Goal: Task Accomplishment & Management: Use online tool/utility

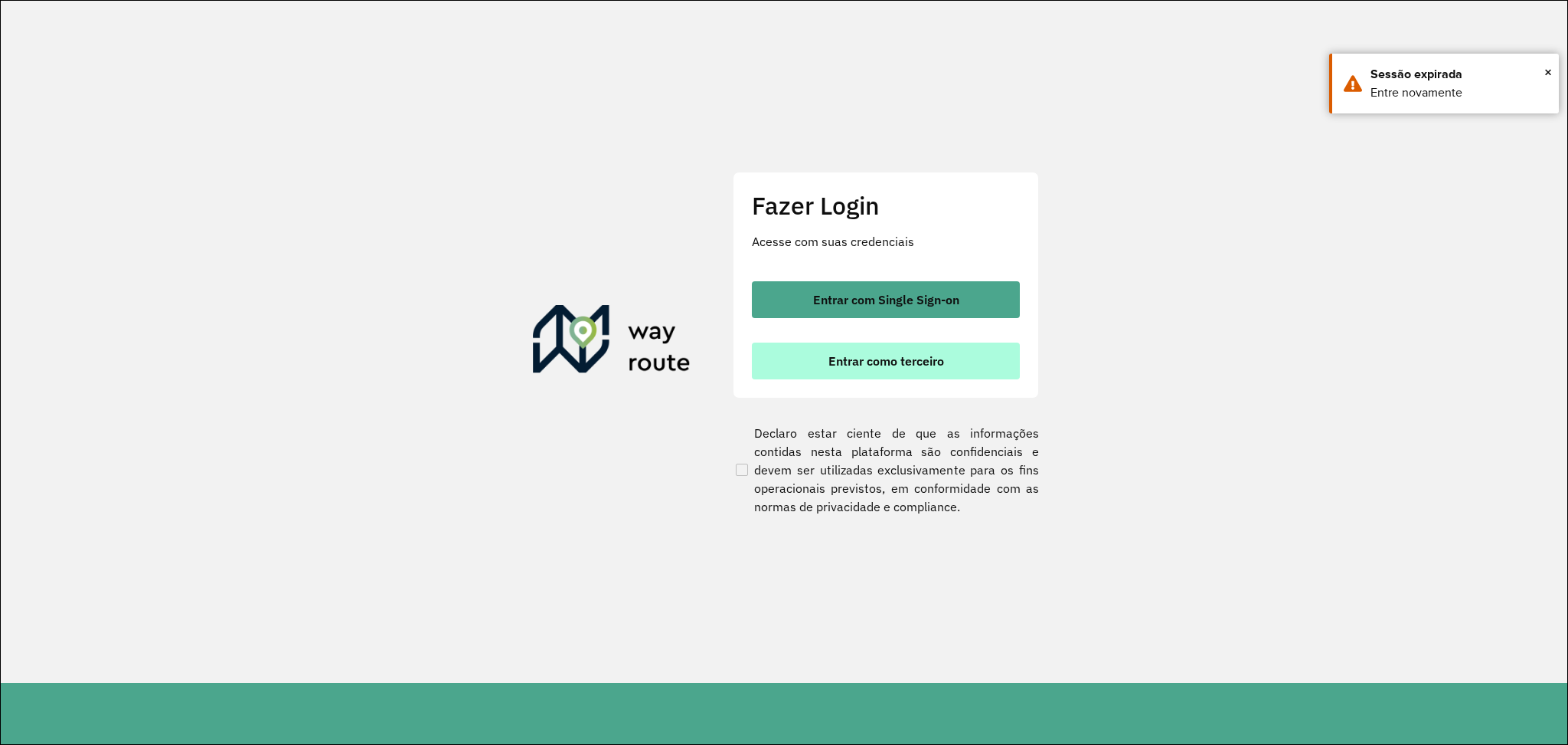
click at [859, 357] on span "Entrar como terceiro" at bounding box center [886, 360] width 116 height 12
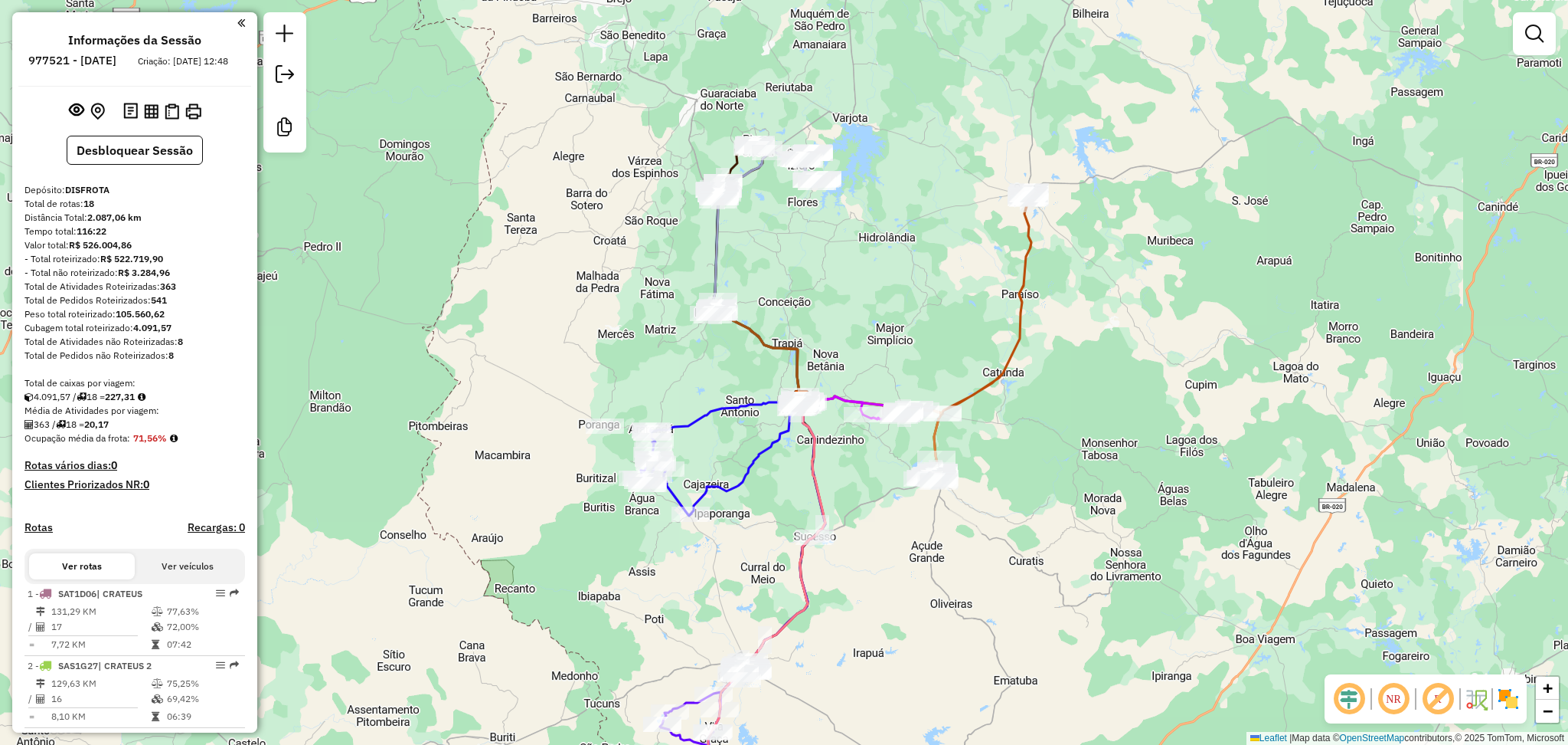
drag, startPoint x: 811, startPoint y: 296, endPoint x: 931, endPoint y: 415, distance: 169.0
click at [922, 415] on div "Janela de atendimento Grade de atendimento Capacidade Transportadoras Veículos …" at bounding box center [784, 372] width 1568 height 745
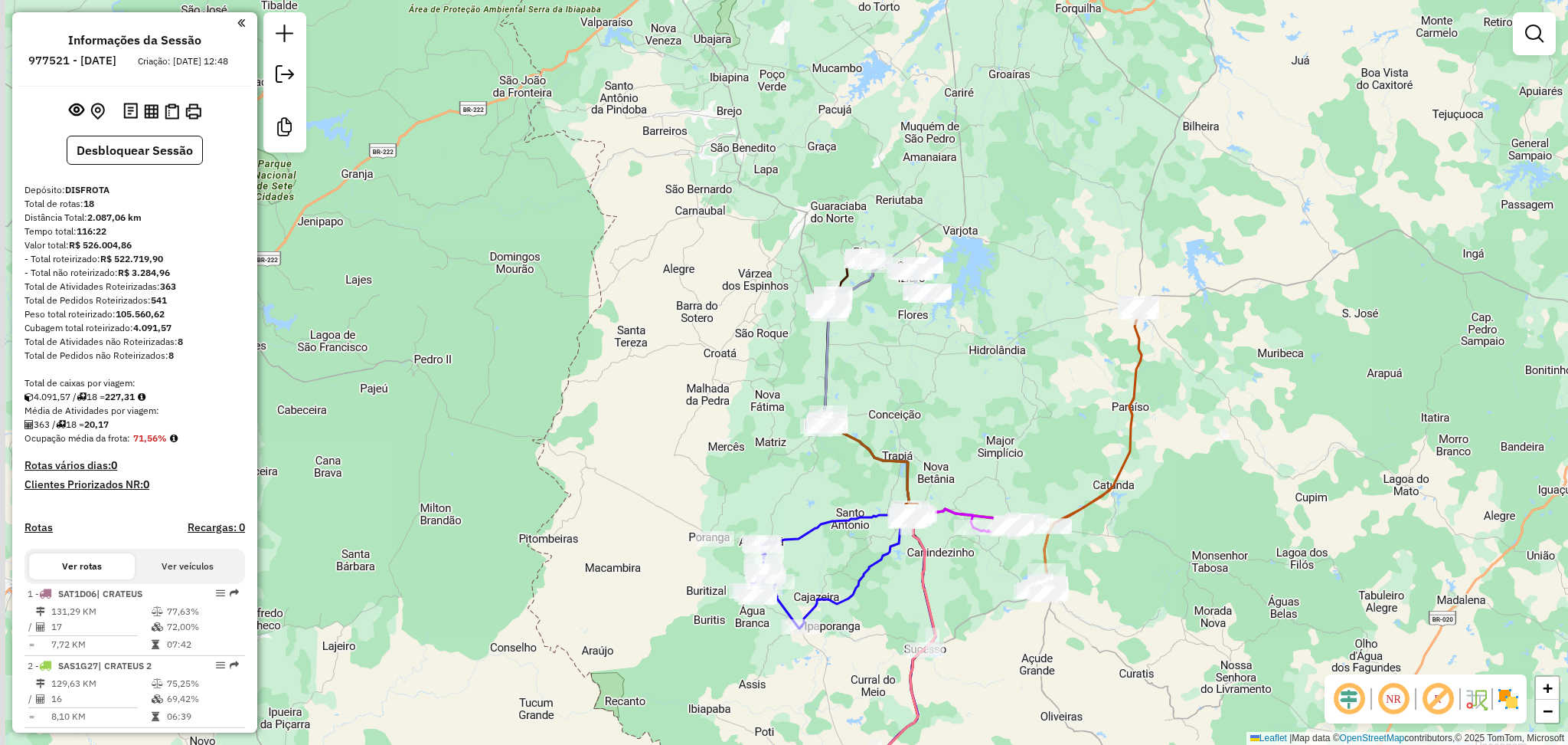
drag, startPoint x: 881, startPoint y: 355, endPoint x: 914, endPoint y: 392, distance: 49.6
click at [913, 394] on div "Janela de atendimento Grade de atendimento Capacidade Transportadoras Veículos …" at bounding box center [784, 372] width 1568 height 745
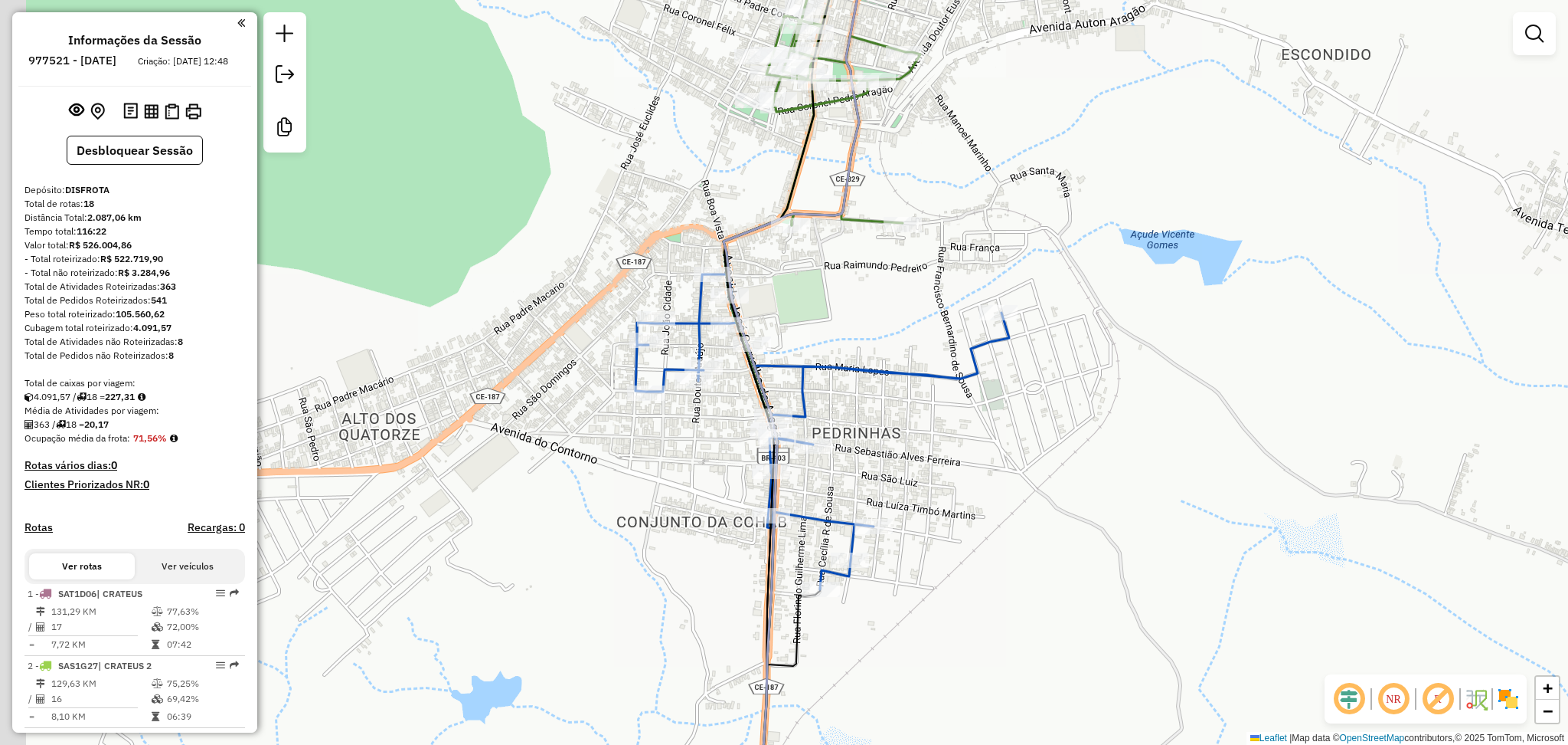
drag, startPoint x: 1018, startPoint y: 463, endPoint x: 1167, endPoint y: 452, distance: 149.4
click at [1139, 456] on div "Janela de atendimento Grade de atendimento Capacidade Transportadoras Veículos …" at bounding box center [784, 372] width 1568 height 745
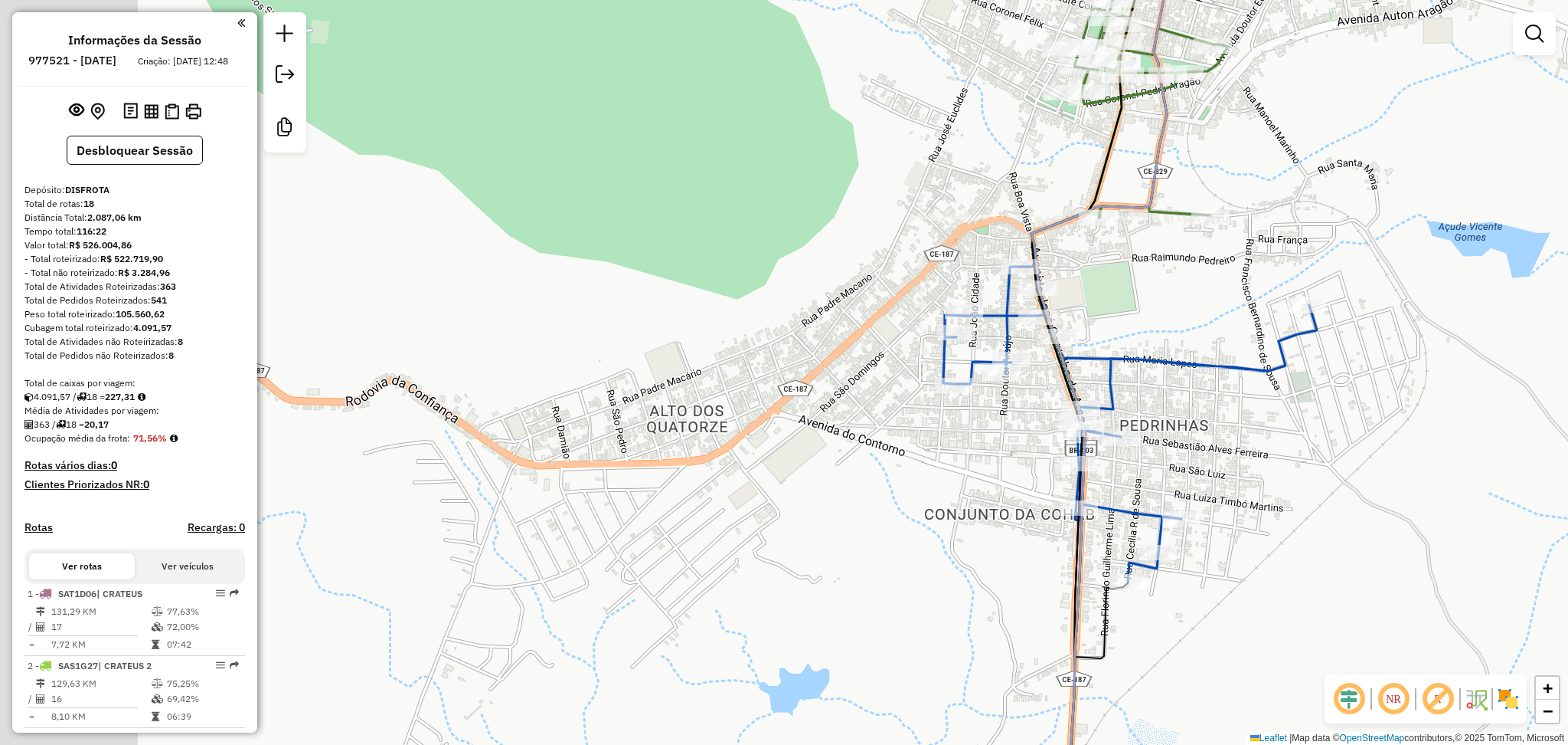
drag, startPoint x: 588, startPoint y: 492, endPoint x: 1027, endPoint y: 483, distance: 439.1
click at [996, 484] on div "Janela de atendimento Grade de atendimento Capacidade Transportadoras Veículos …" at bounding box center [784, 372] width 1568 height 745
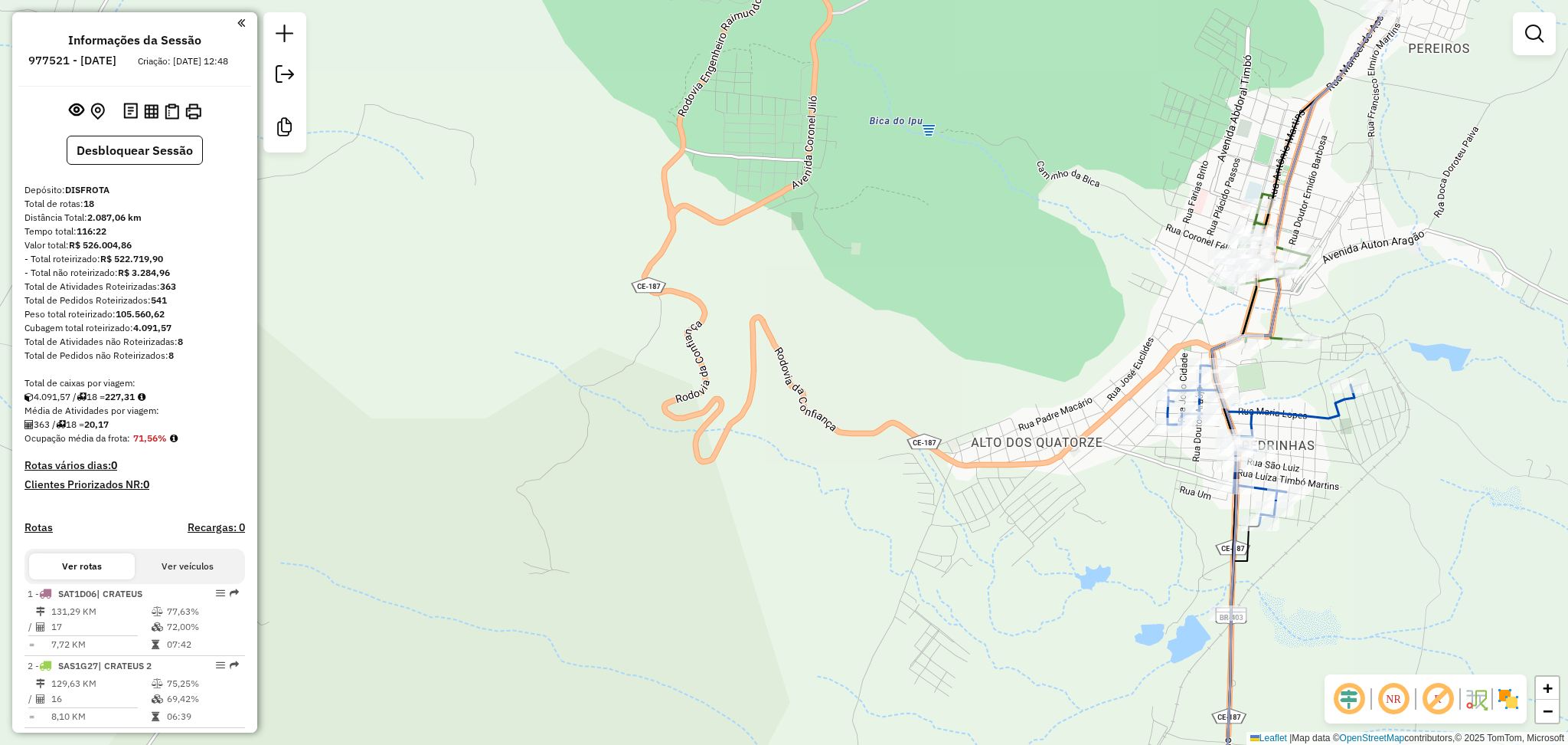
drag, startPoint x: 807, startPoint y: 433, endPoint x: 970, endPoint y: 427, distance: 163.1
click at [926, 424] on div "Janela de atendimento Grade de atendimento Capacidade Transportadoras Veículos …" at bounding box center [784, 372] width 1568 height 745
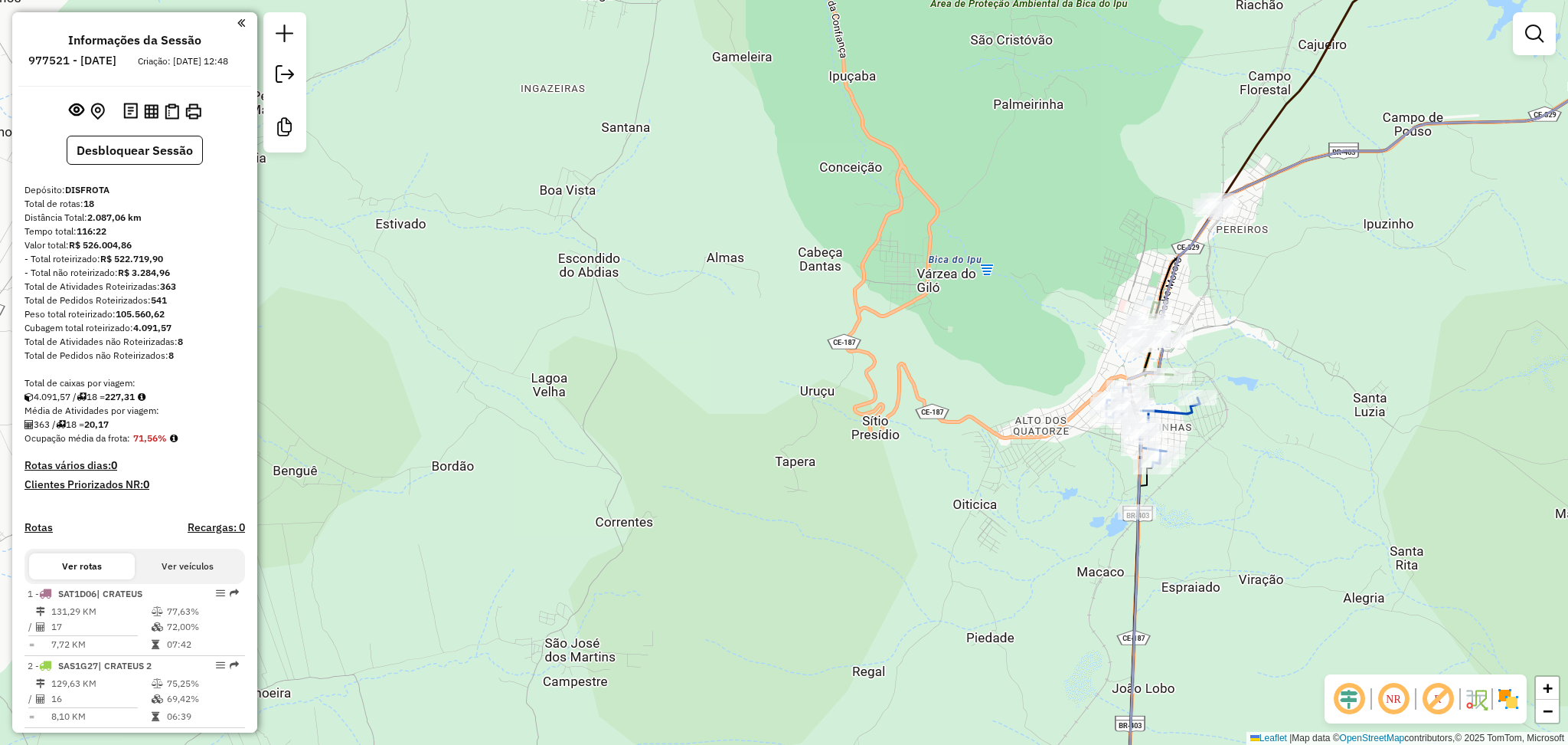
drag, startPoint x: 1406, startPoint y: 453, endPoint x: 1257, endPoint y: 444, distance: 149.3
click at [1263, 444] on div "Janela de atendimento Grade de atendimento Capacidade Transportadoras Veículos …" at bounding box center [784, 372] width 1568 height 745
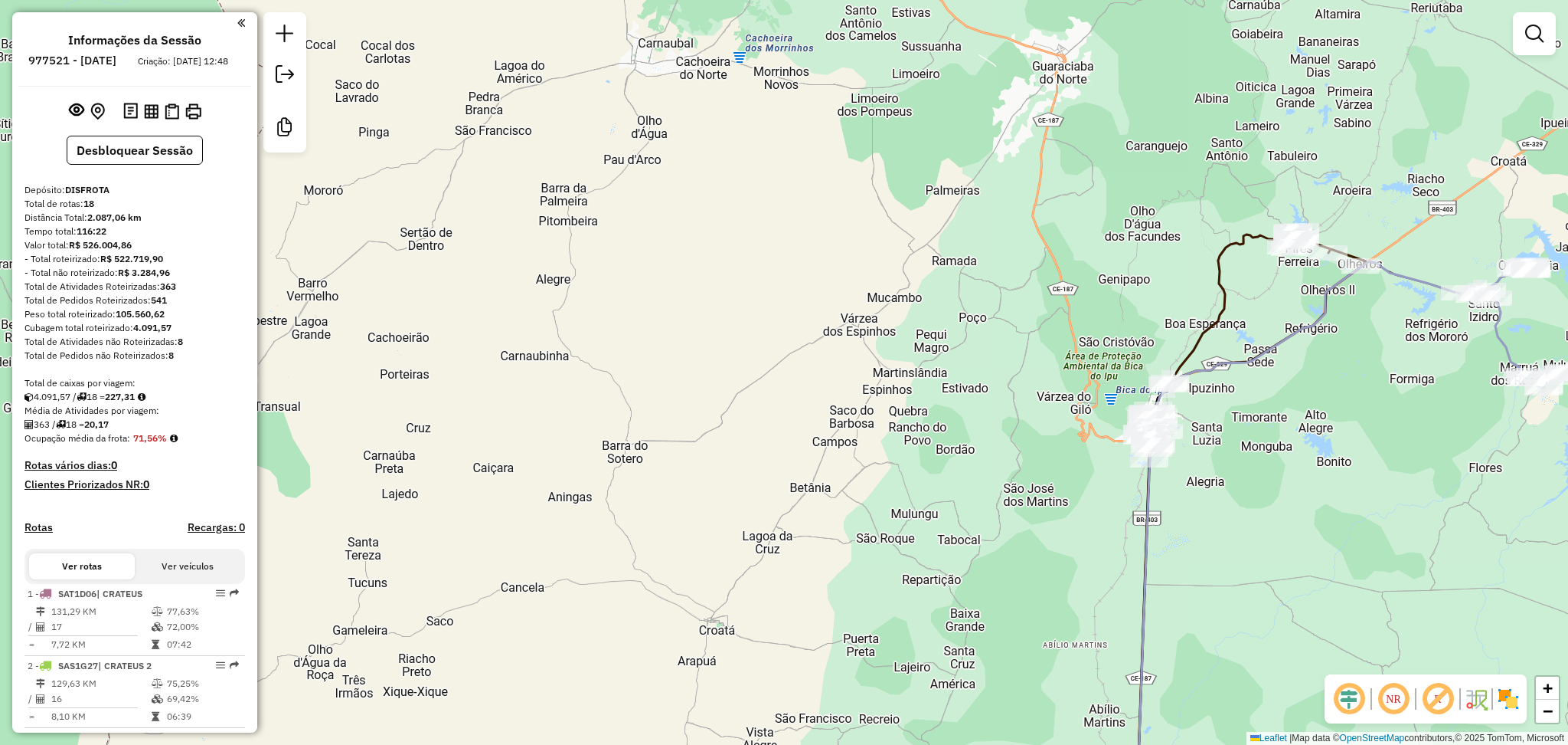
drag, startPoint x: 1326, startPoint y: 441, endPoint x: 1222, endPoint y: 435, distance: 104.2
click at [1195, 436] on div "Janela de atendimento Grade de atendimento Capacidade Transportadoras Veículos …" at bounding box center [784, 372] width 1568 height 745
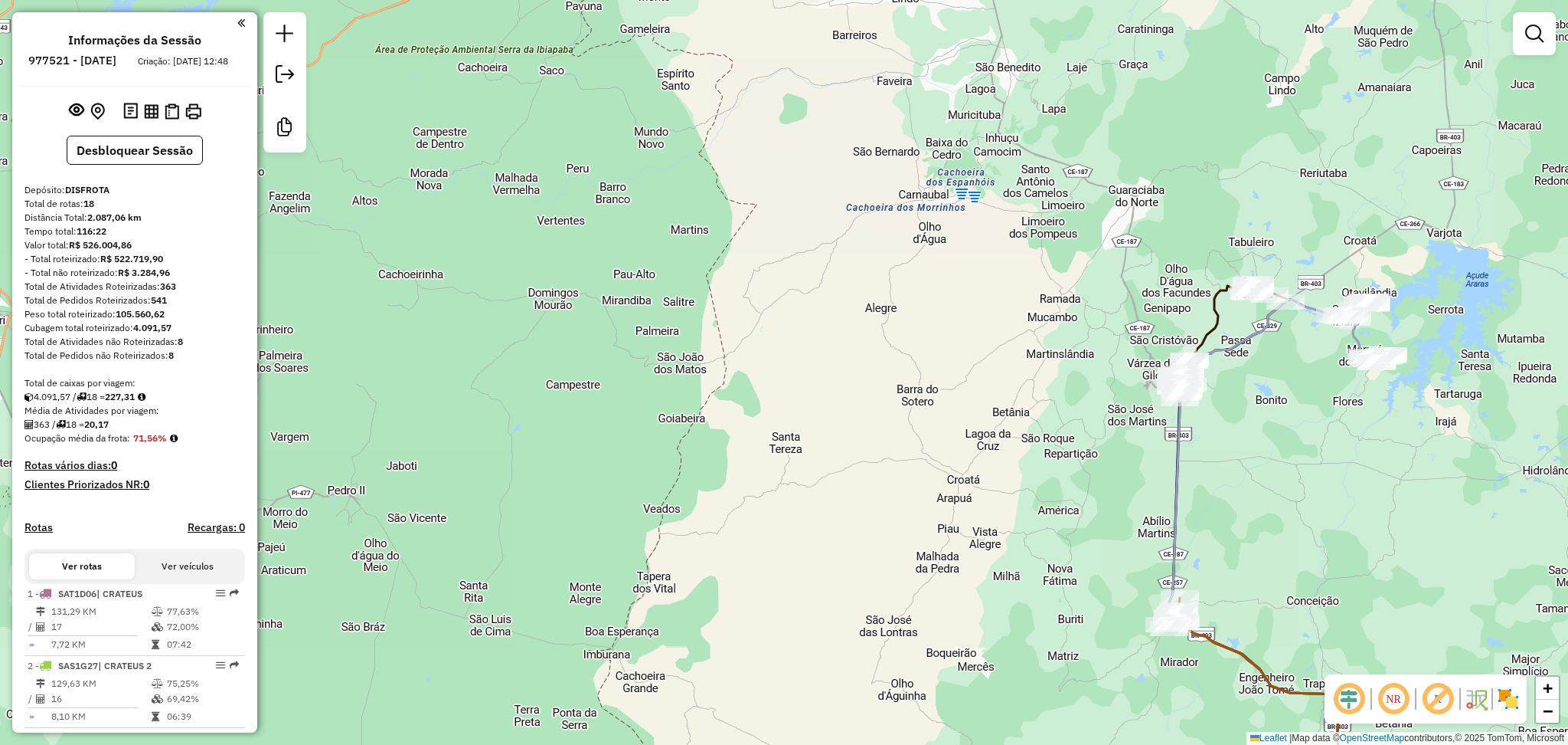
drag, startPoint x: 1386, startPoint y: 470, endPoint x: 1173, endPoint y: 311, distance: 265.8
click at [1181, 312] on div "Janela de atendimento Grade de atendimento Capacidade Transportadoras Veículos …" at bounding box center [784, 372] width 1568 height 745
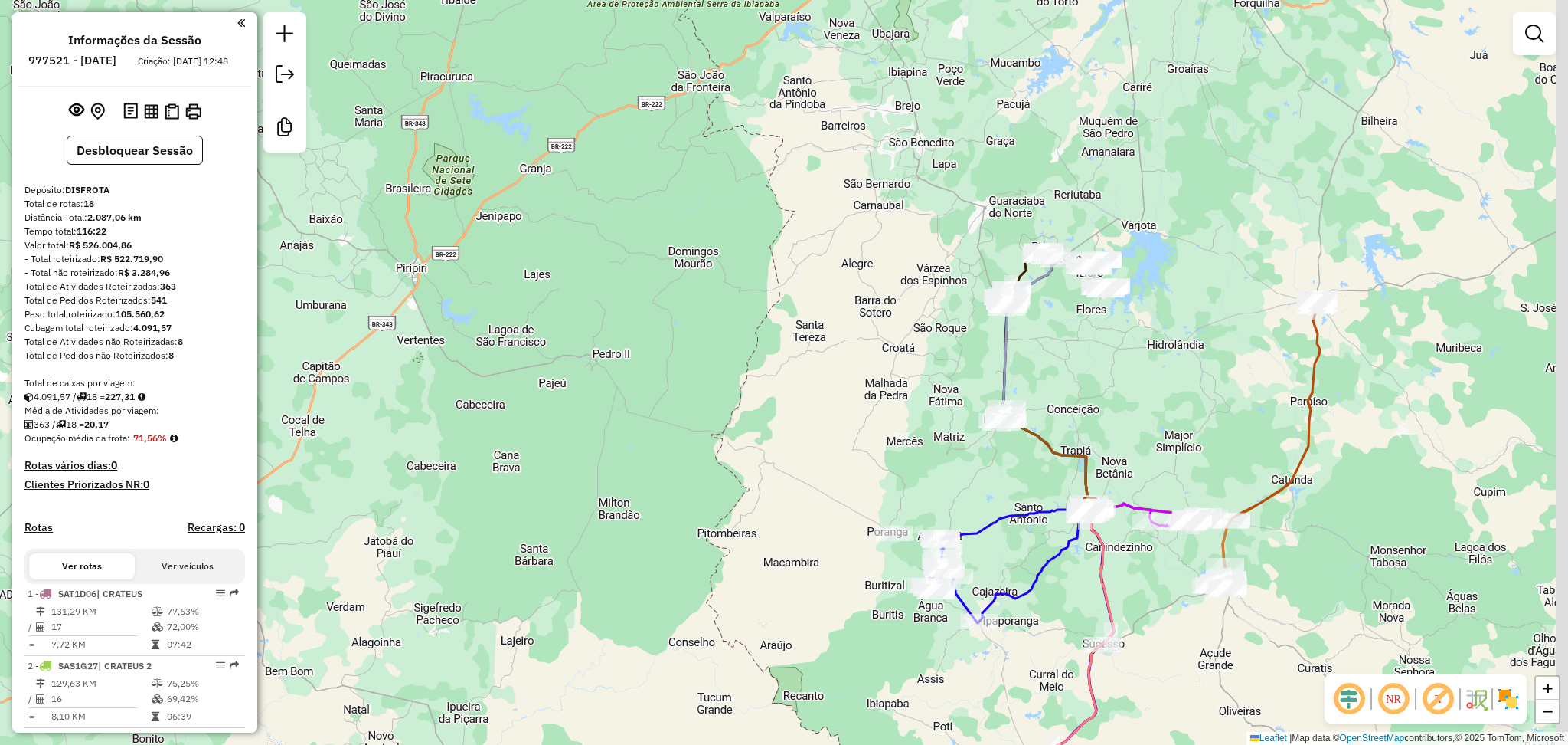
drag, startPoint x: 1364, startPoint y: 451, endPoint x: 1248, endPoint y: 415, distance: 121.5
click at [1252, 416] on div "Janela de atendimento Grade de atendimento Capacidade Transportadoras Veículos …" at bounding box center [784, 372] width 1568 height 745
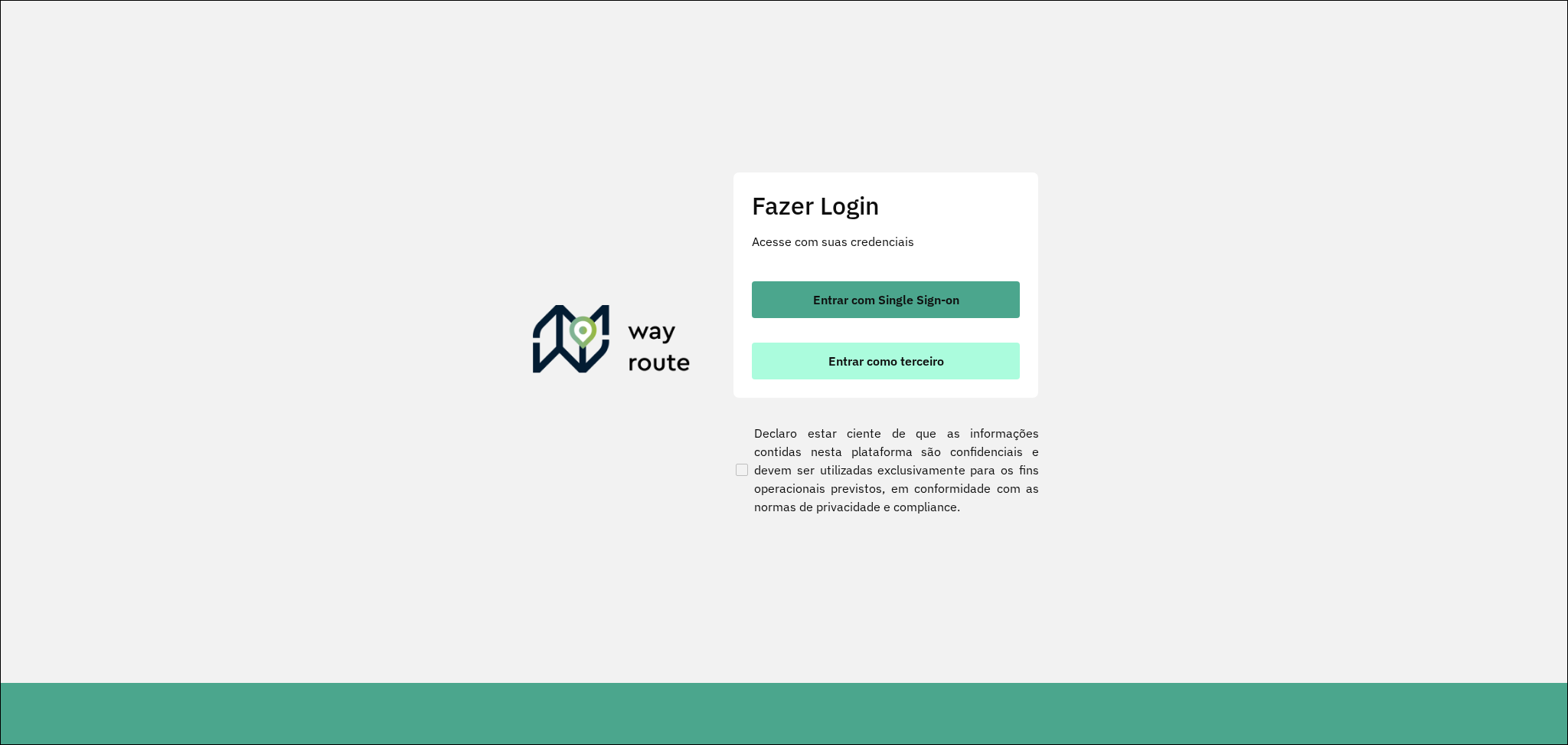
click at [886, 366] on span "Entrar como terceiro" at bounding box center [886, 360] width 116 height 12
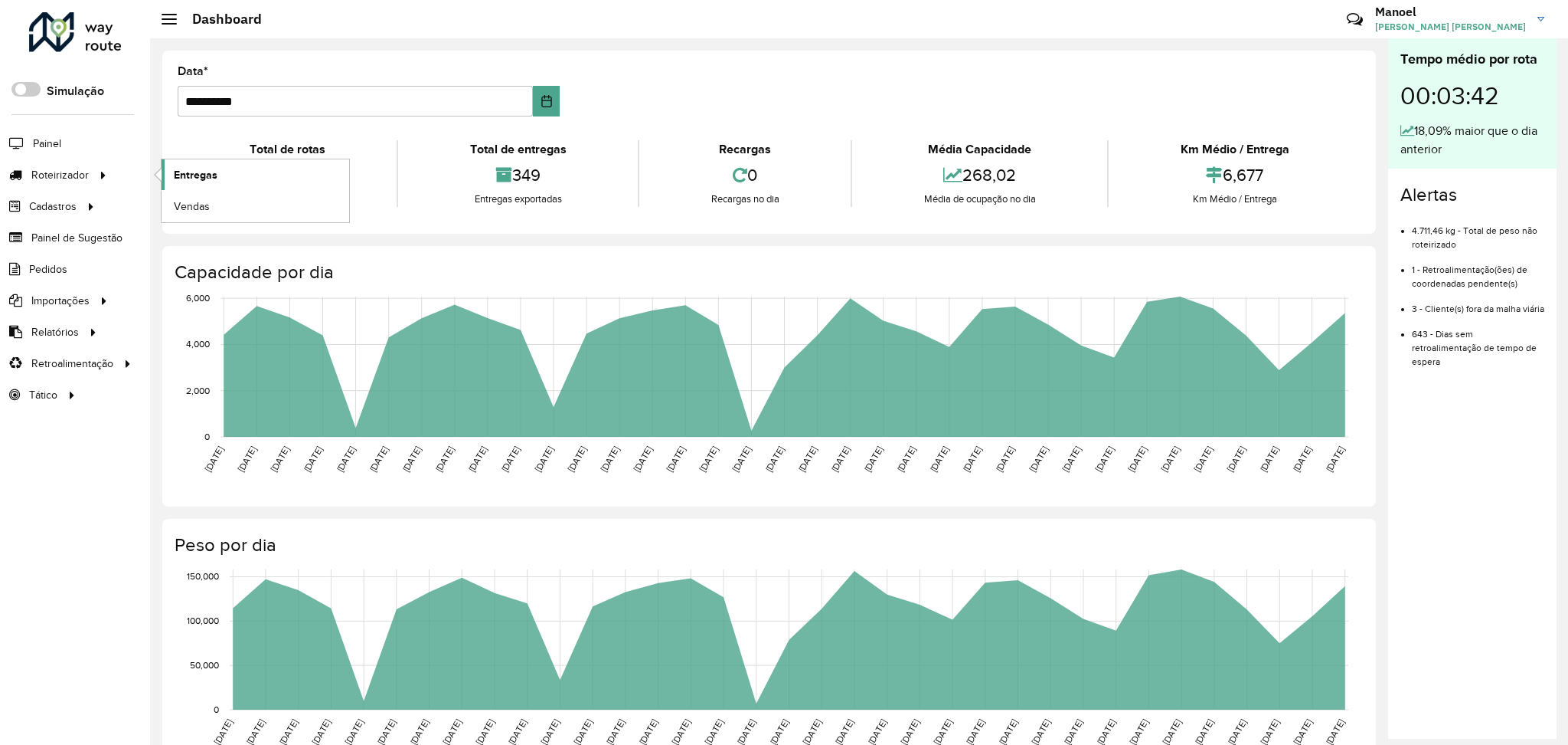
click at [237, 168] on link "Entregas" at bounding box center [256, 174] width 188 height 31
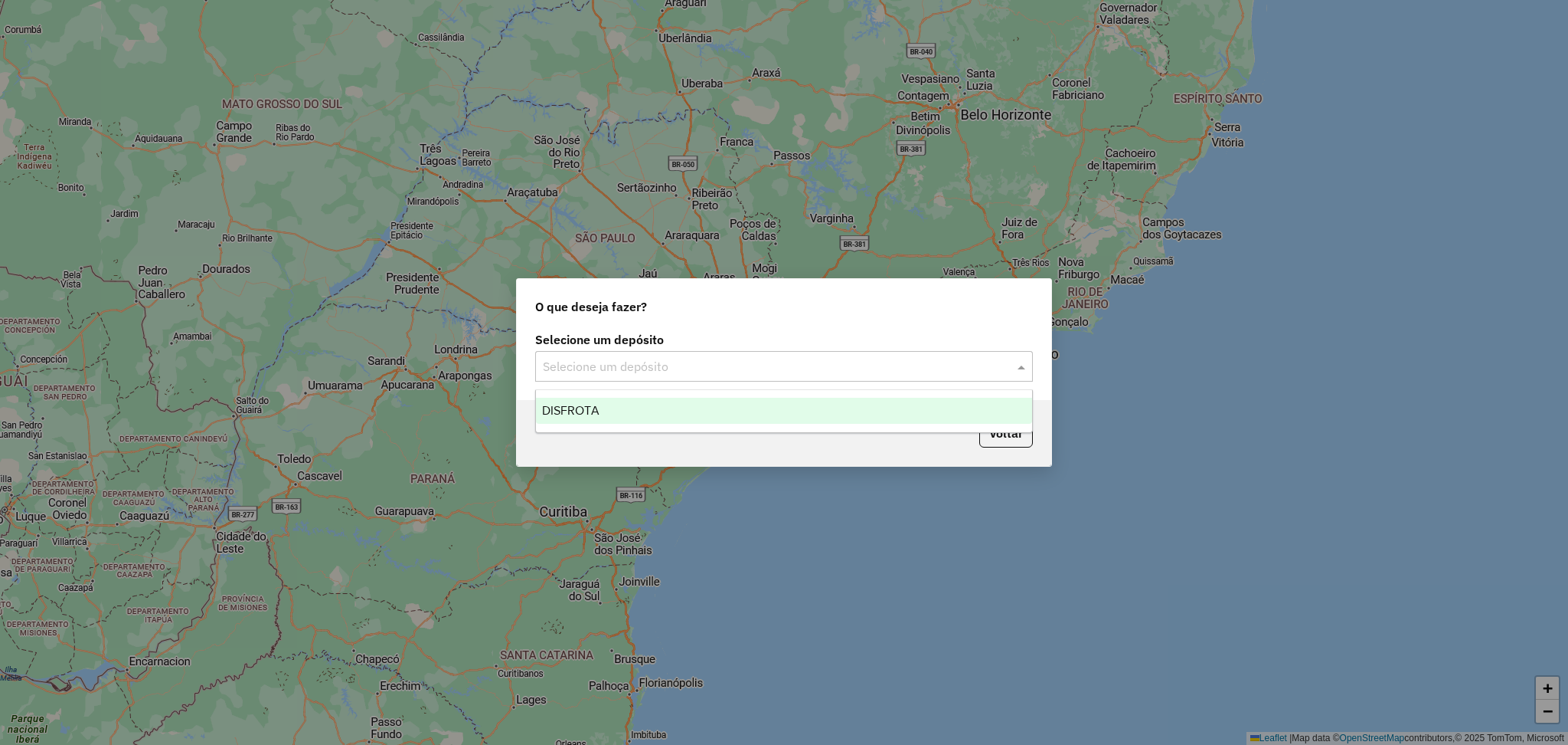
drag, startPoint x: 610, startPoint y: 363, endPoint x: 617, endPoint y: 390, distance: 27.9
click at [613, 363] on input "text" at bounding box center [768, 367] width 452 height 19
click at [617, 403] on div "DISFROTA" at bounding box center [784, 411] width 496 height 26
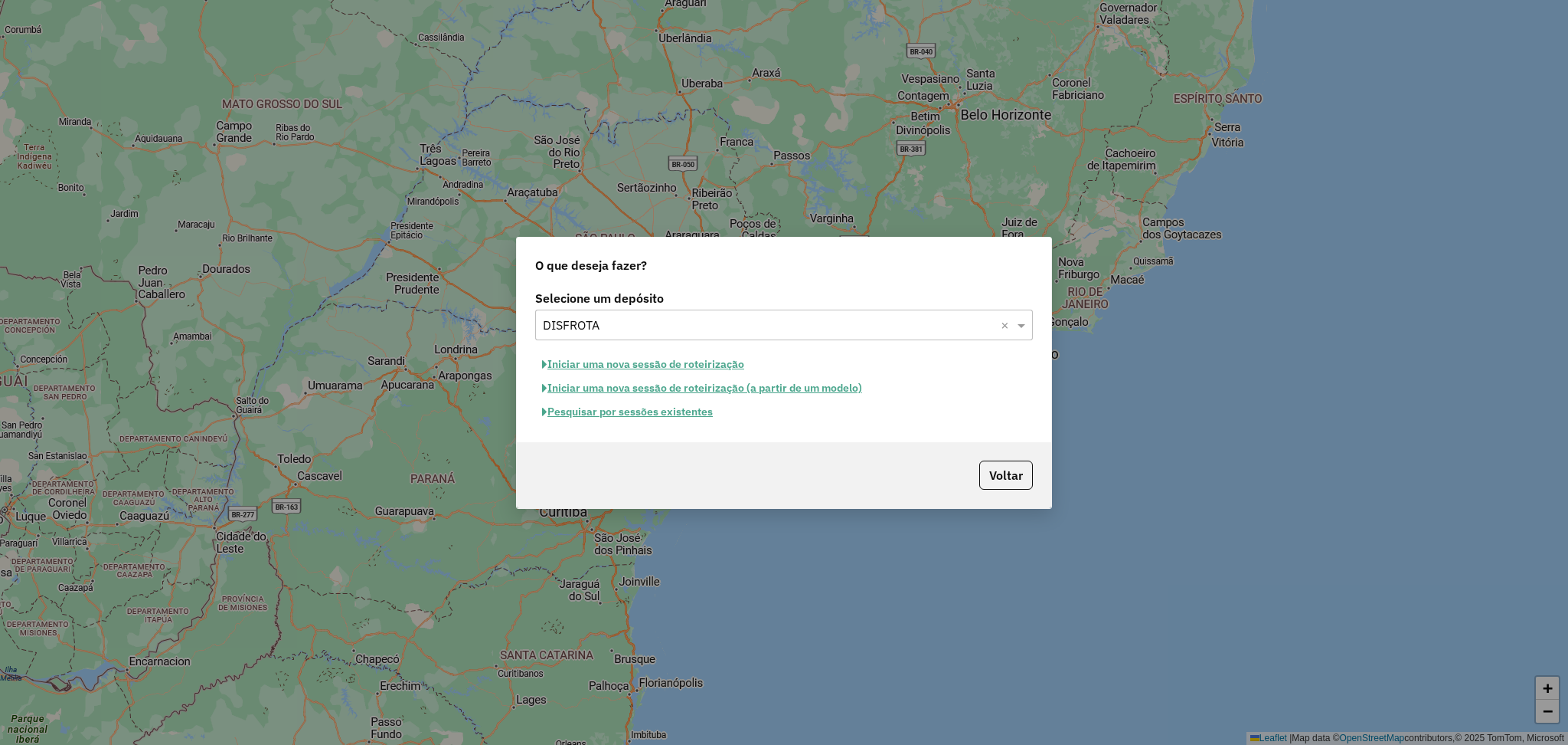
click at [625, 414] on button "Pesquisar por sessões existentes" at bounding box center [627, 411] width 184 height 24
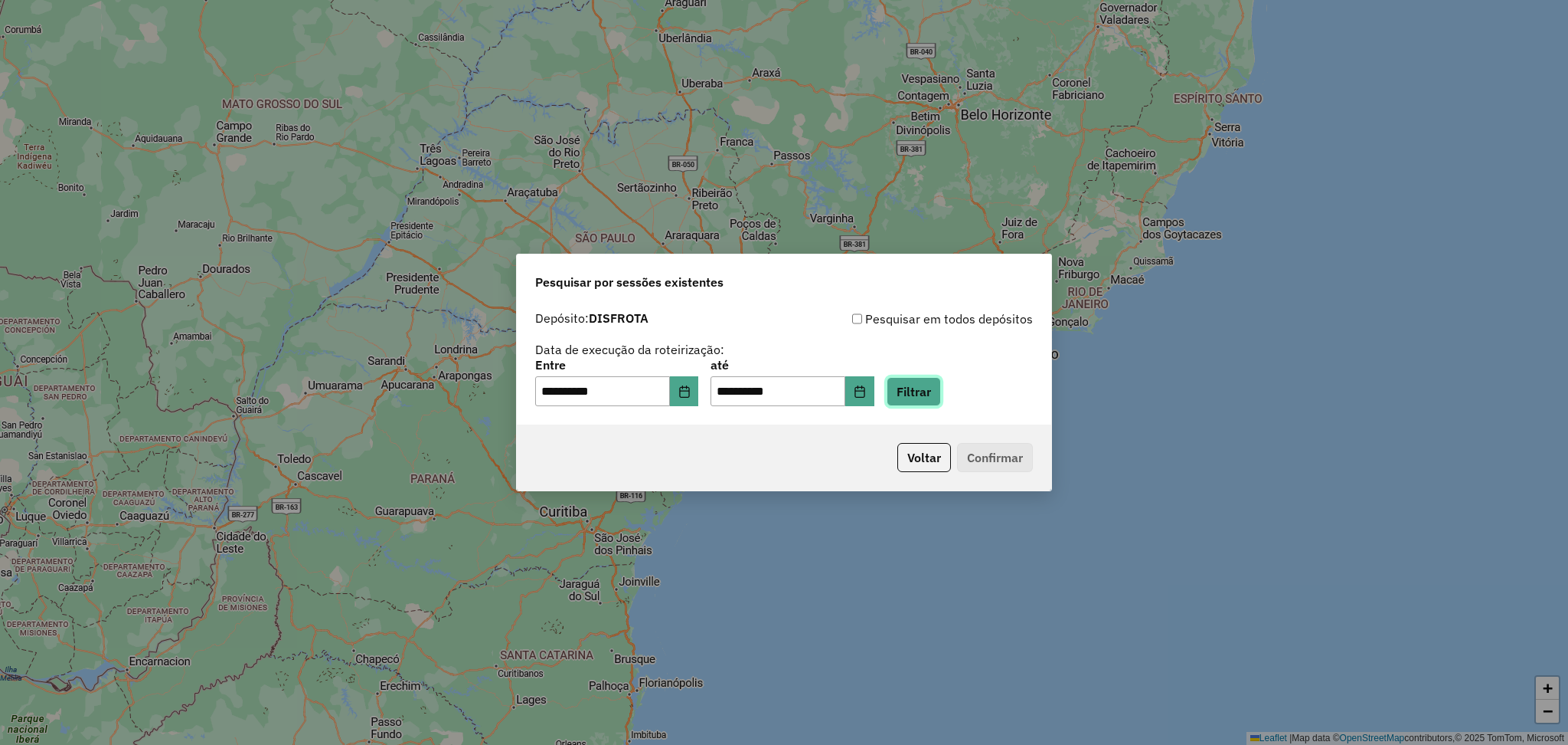
drag, startPoint x: 950, startPoint y: 386, endPoint x: 942, endPoint y: 386, distance: 8.0
click at [941, 386] on button "Filtrar" at bounding box center [914, 391] width 55 height 29
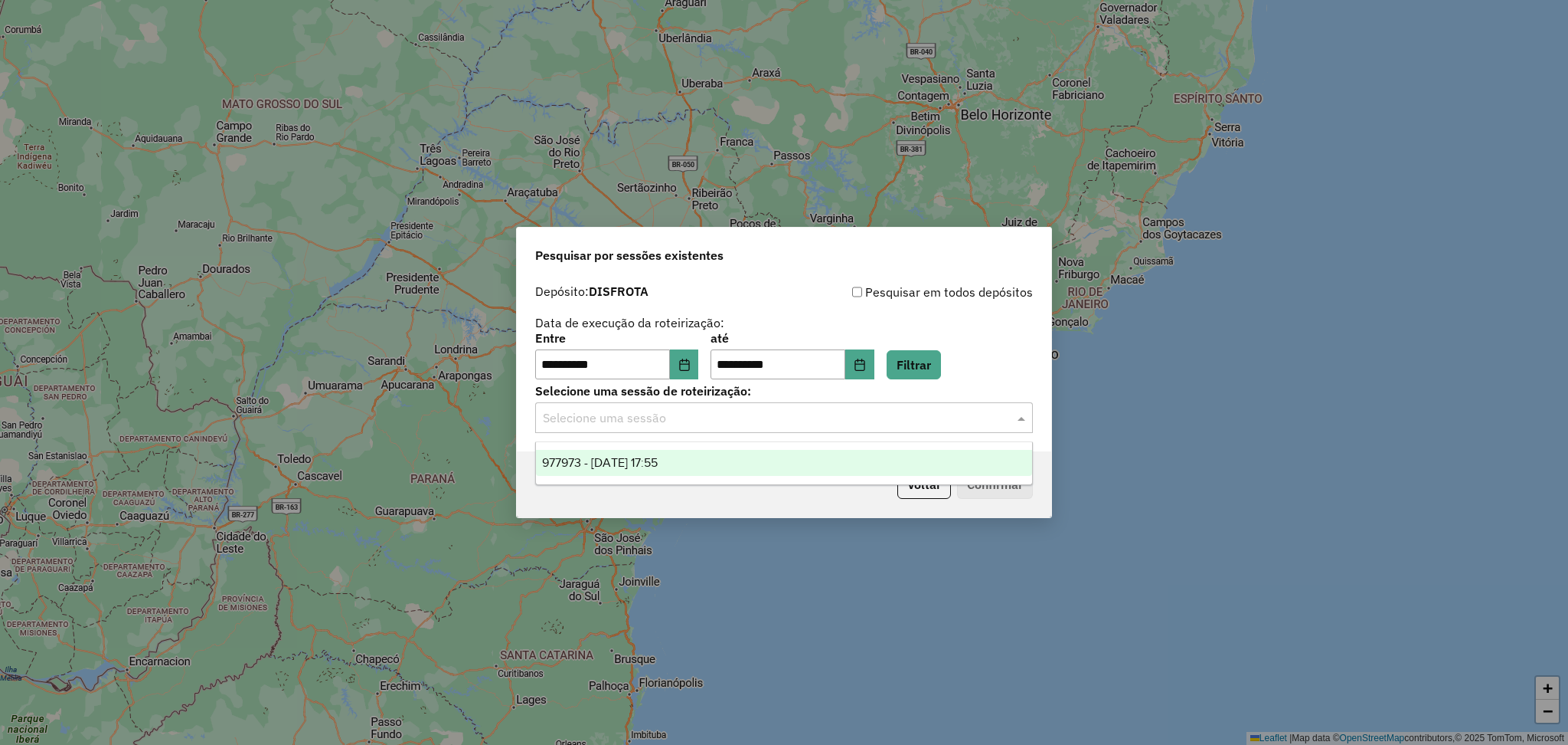
click at [618, 420] on input "text" at bounding box center [768, 419] width 452 height 19
click at [626, 451] on div "977973 - [DATE] 17:55" at bounding box center [784, 463] width 496 height 26
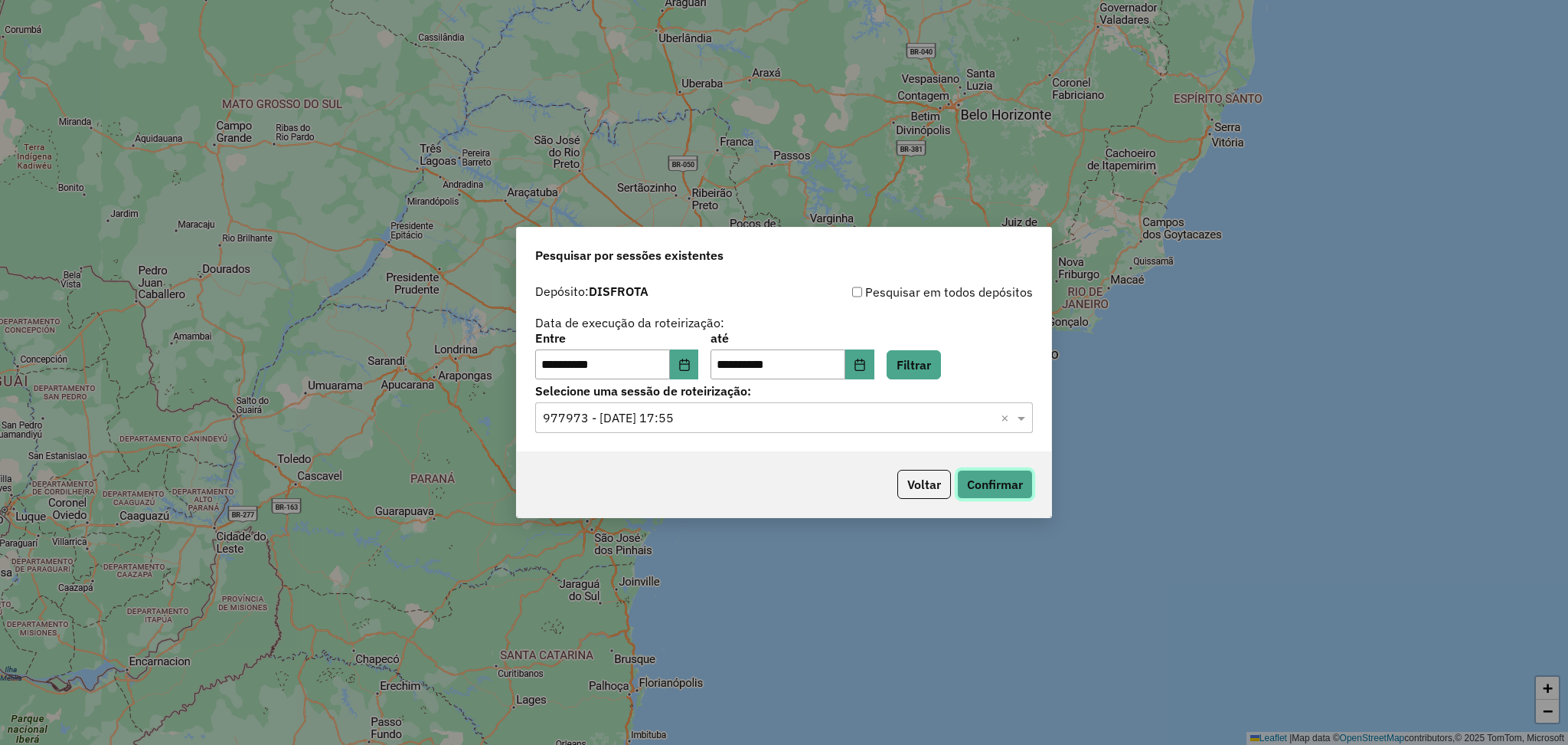
click at [980, 485] on button "Confirmar" at bounding box center [995, 483] width 76 height 29
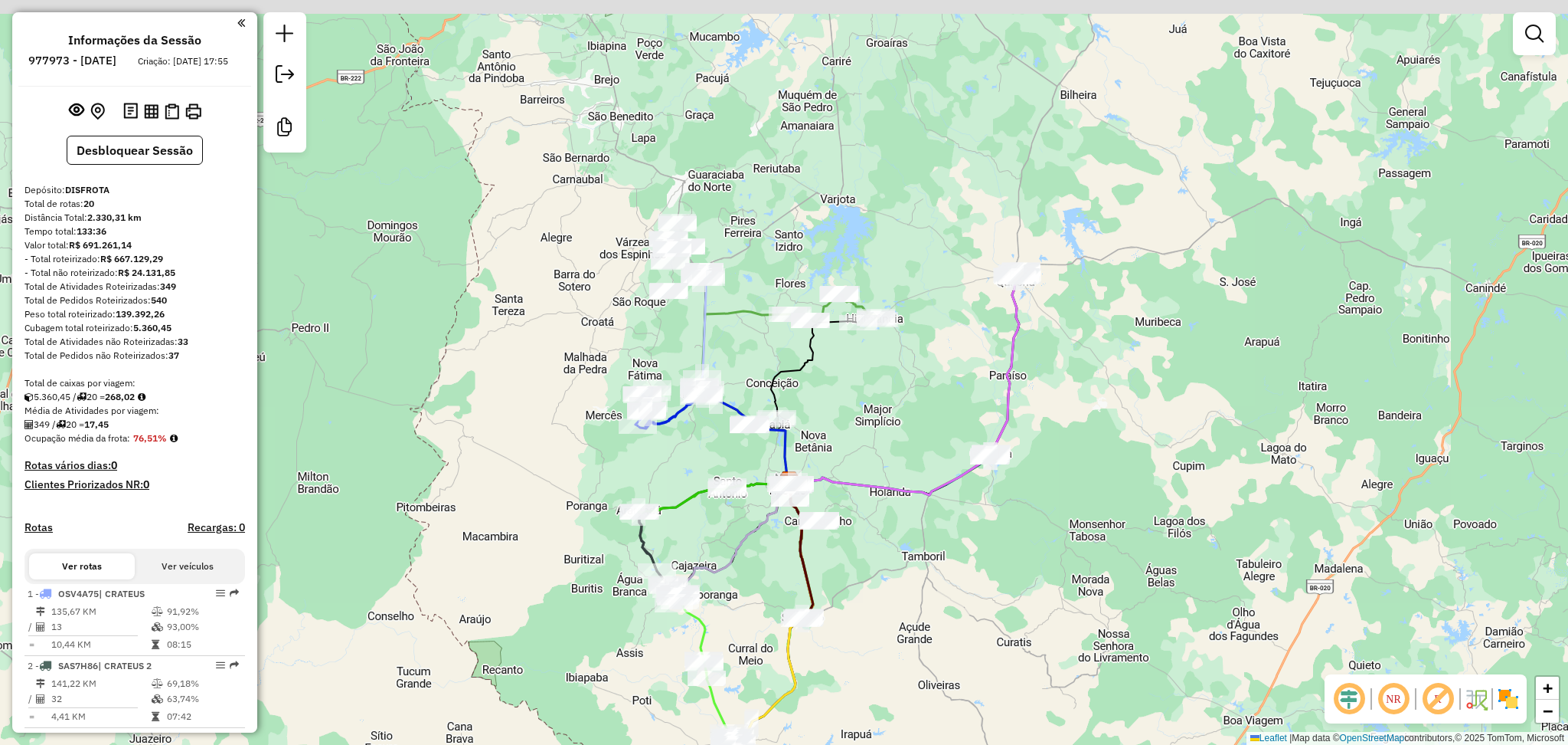
drag, startPoint x: 474, startPoint y: 390, endPoint x: 511, endPoint y: 403, distance: 39.2
click at [473, 394] on div "Janela de atendimento Grade de atendimento Capacidade Transportadoras Veículos …" at bounding box center [784, 372] width 1568 height 745
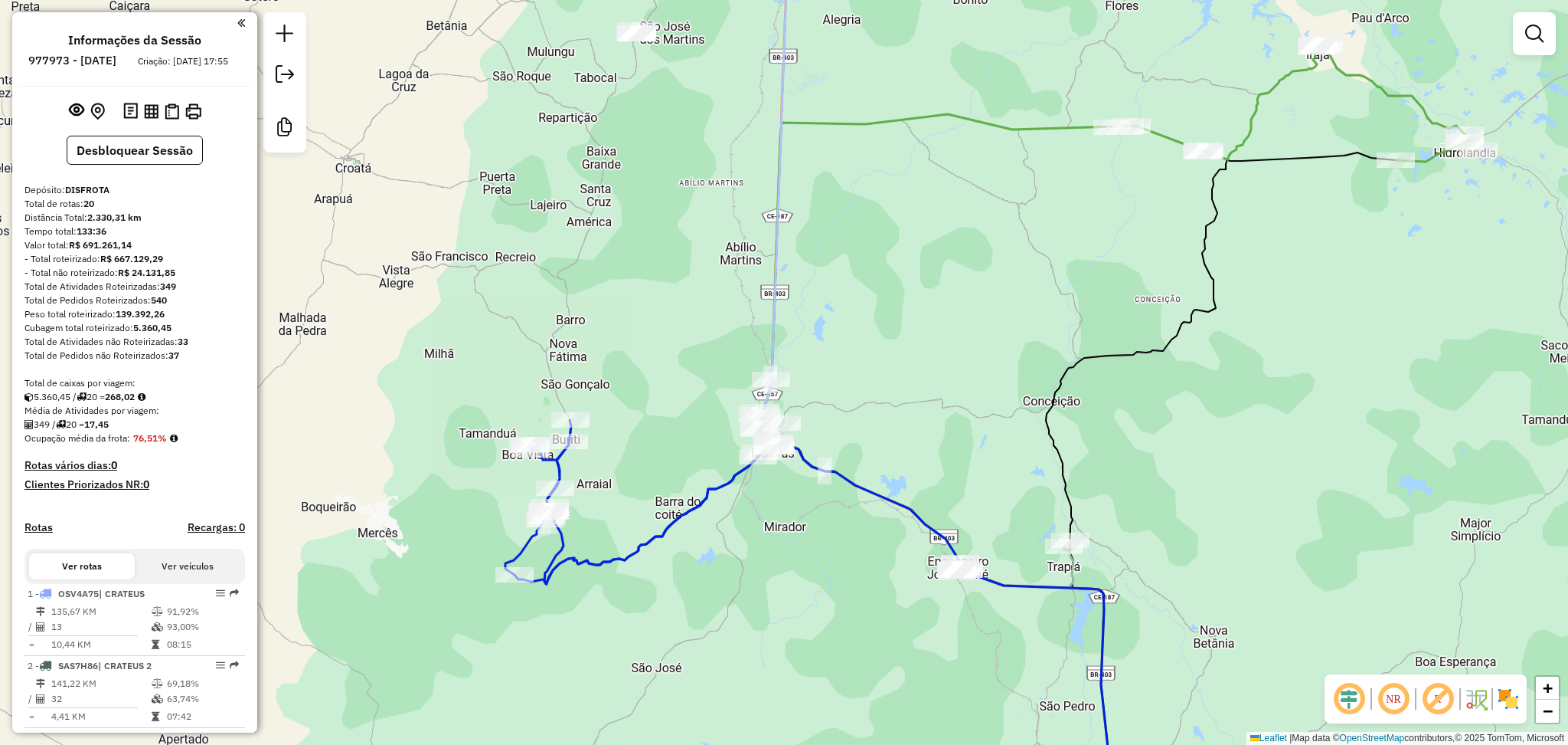
drag, startPoint x: 911, startPoint y: 274, endPoint x: 960, endPoint y: 454, distance: 186.6
click at [957, 452] on div "Janela de atendimento Grade de atendimento Capacidade Transportadoras Veículos …" at bounding box center [784, 372] width 1568 height 745
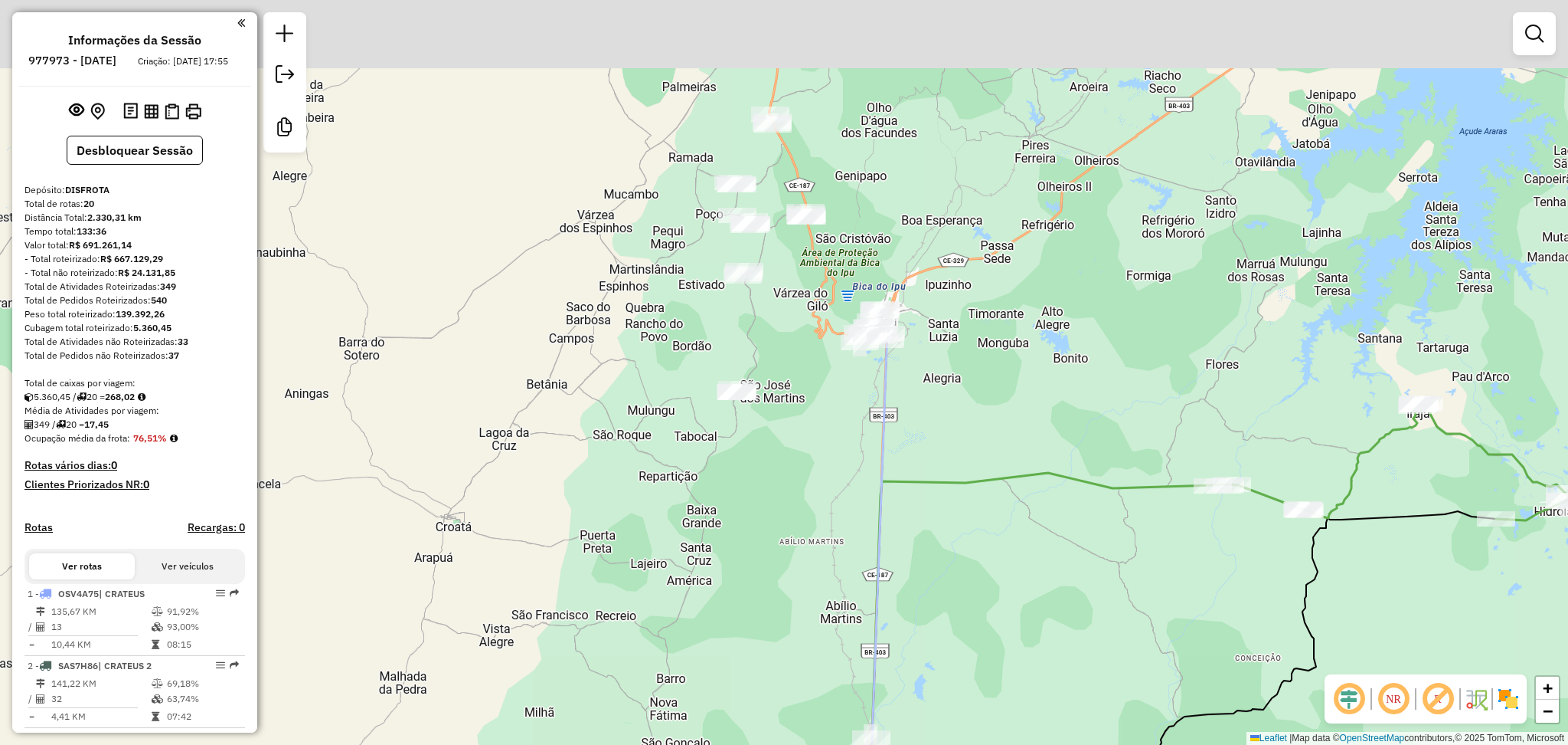
drag, startPoint x: 1043, startPoint y: 534, endPoint x: 1058, endPoint y: 593, distance: 60.9
click at [1058, 593] on div "Janela de atendimento Grade de atendimento Capacidade Transportadoras Veículos …" at bounding box center [784, 372] width 1568 height 745
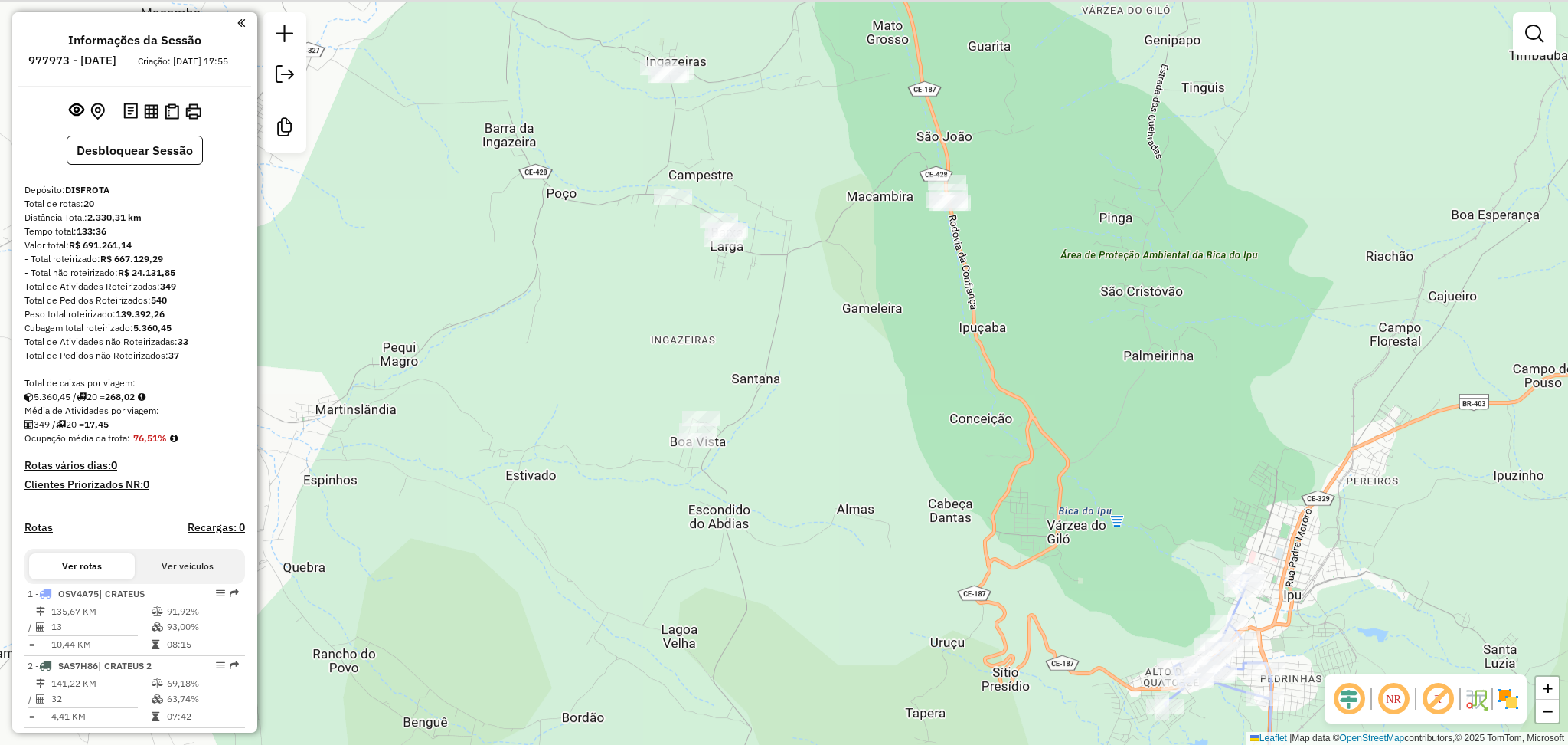
drag, startPoint x: 804, startPoint y: 293, endPoint x: 803, endPoint y: 362, distance: 69.0
click at [803, 362] on div "Janela de atendimento Grade de atendimento Capacidade Transportadoras Veículos …" at bounding box center [784, 372] width 1568 height 745
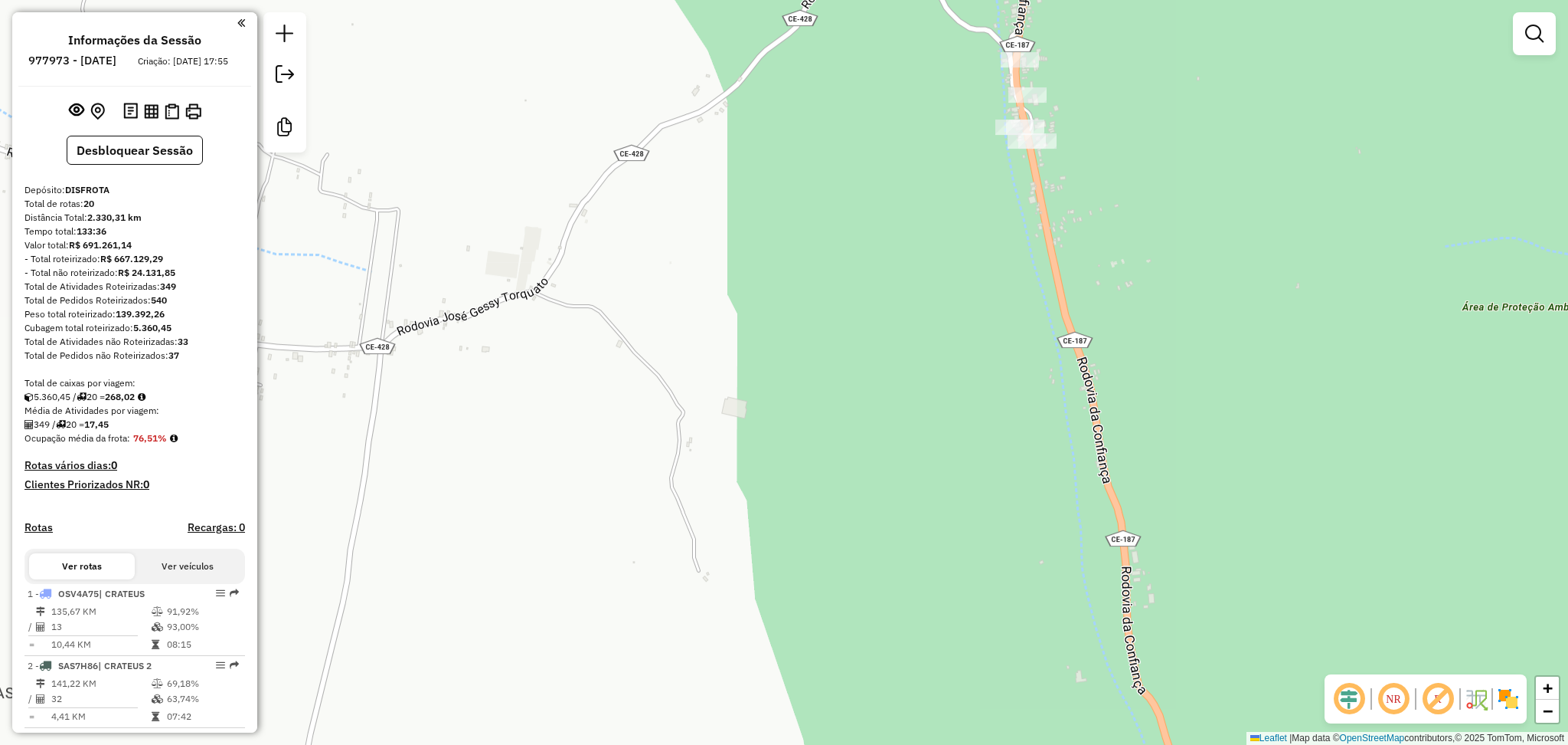
click at [777, 299] on div "Janela de atendimento Grade de atendimento Capacidade Transportadoras Veículos …" at bounding box center [784, 372] width 1568 height 745
